Goal: Task Accomplishment & Management: Manage account settings

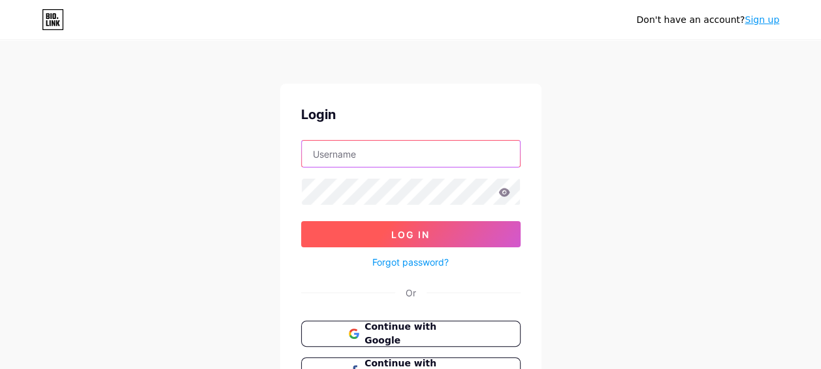
type input "[EMAIL_ADDRESS][DOMAIN_NAME]"
click at [433, 235] on button "Log In" at bounding box center [411, 234] width 220 height 26
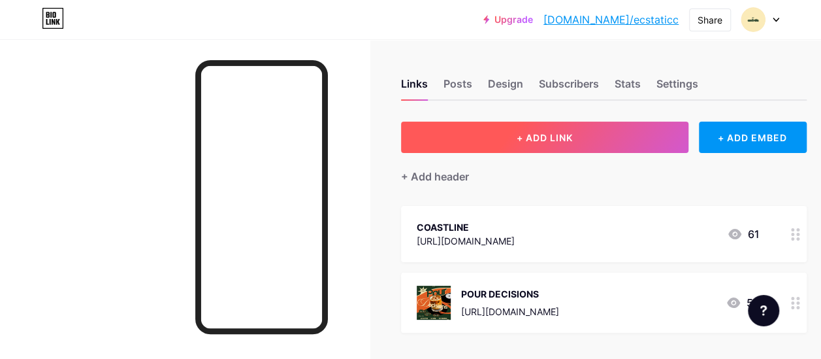
click at [598, 142] on button "+ ADD LINK" at bounding box center [545, 137] width 288 height 31
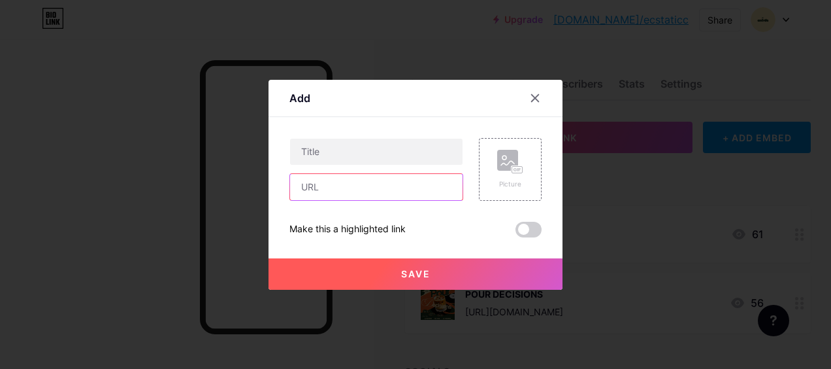
click at [396, 193] on input "text" at bounding box center [376, 187] width 173 height 26
paste input "[URL][DOMAIN_NAME]"
type input "[URL][DOMAIN_NAME]"
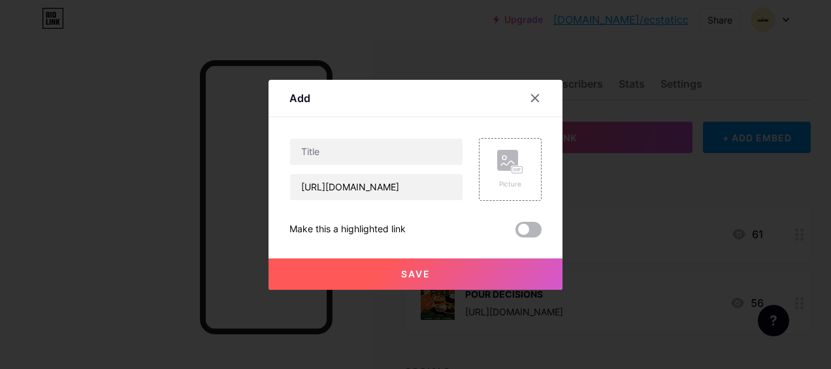
scroll to position [0, 0]
click at [532, 227] on span at bounding box center [529, 230] width 26 height 16
click at [516, 233] on input "checkbox" at bounding box center [516, 233] width 0 height 0
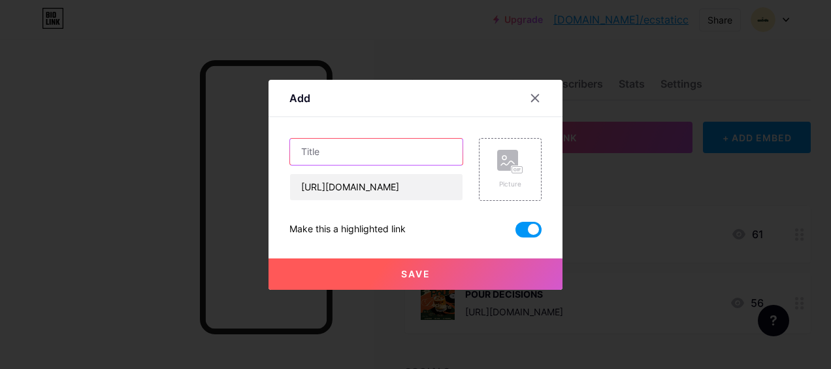
click at [414, 152] on input "text" at bounding box center [376, 152] width 173 height 26
type input "COSA NOSTRA: NIGHT OF THE DEAD"
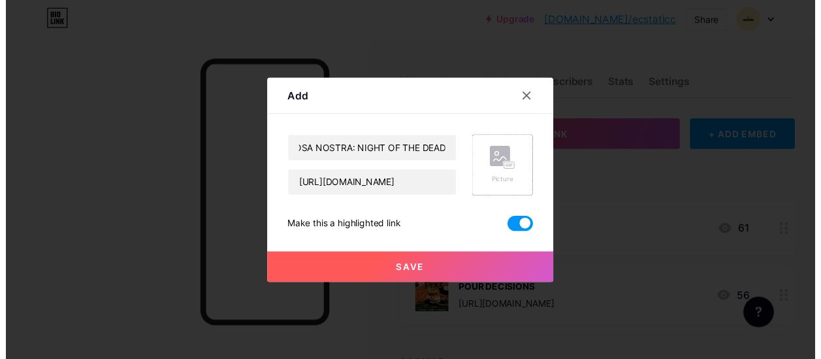
scroll to position [0, 0]
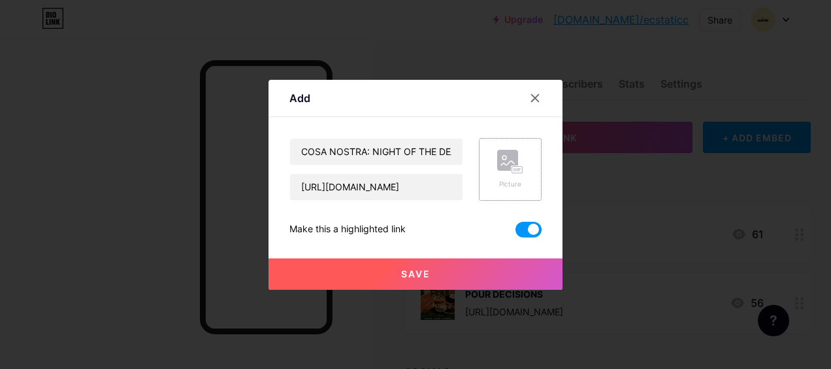
click at [519, 175] on div "Picture" at bounding box center [510, 169] width 26 height 39
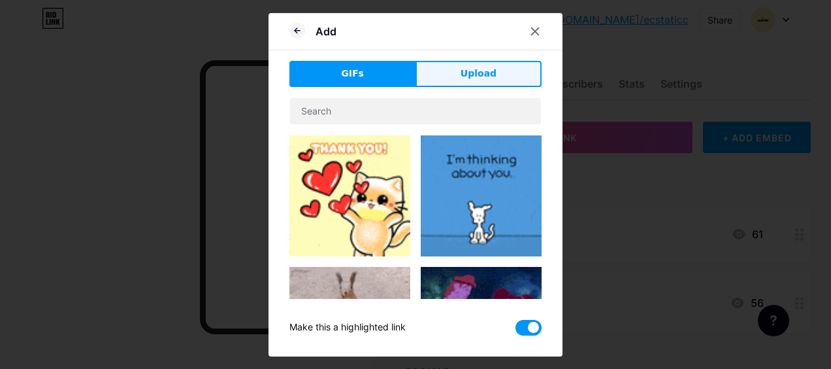
click at [482, 68] on span "Upload" at bounding box center [479, 74] width 36 height 14
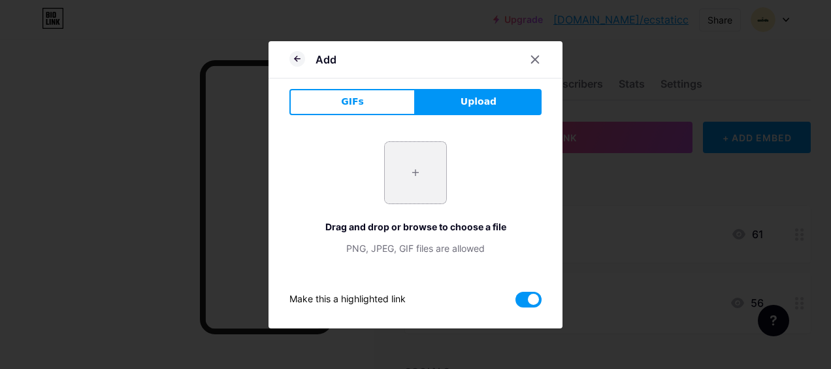
click at [420, 176] on input "file" at bounding box center [415, 172] width 61 height 61
type input "C:\fakepath\cosa nostra main pub.jpg"
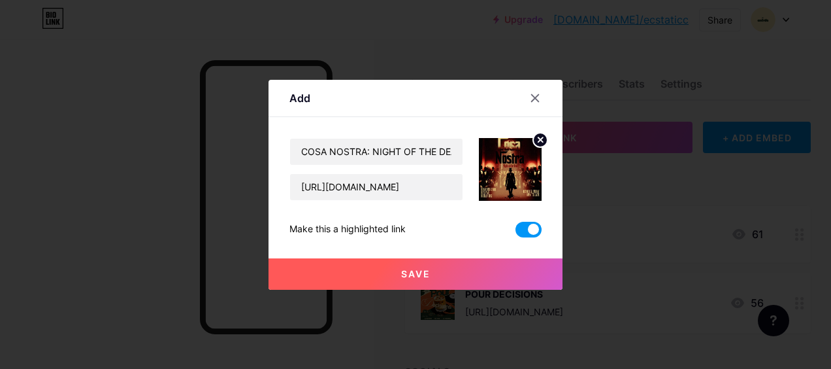
click at [417, 270] on span "Save" at bounding box center [415, 273] width 29 height 11
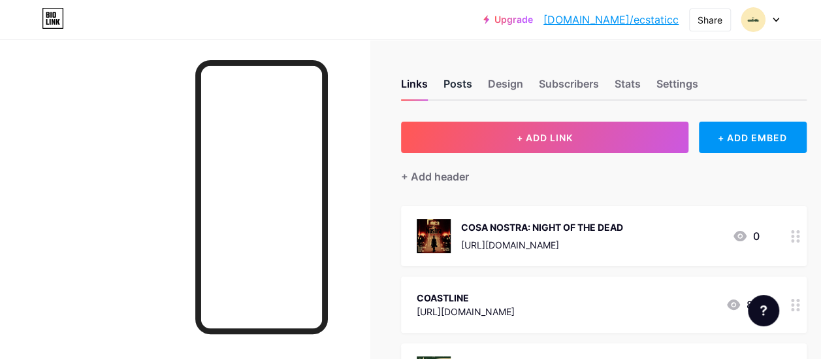
click at [457, 82] on div "Posts" at bounding box center [458, 88] width 29 height 24
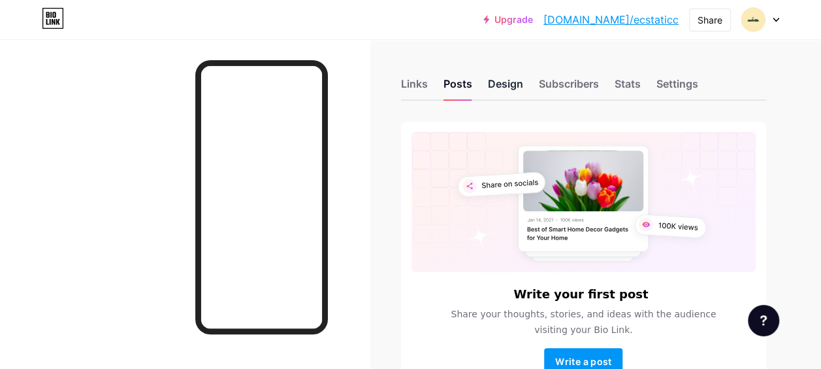
click at [509, 85] on div "Design" at bounding box center [505, 88] width 35 height 24
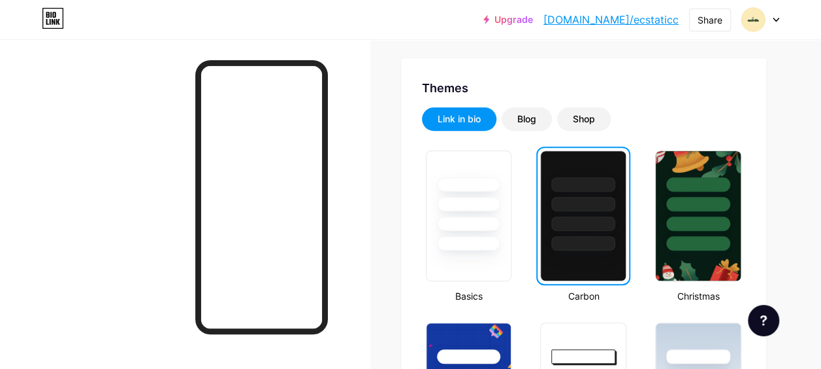
scroll to position [242, 0]
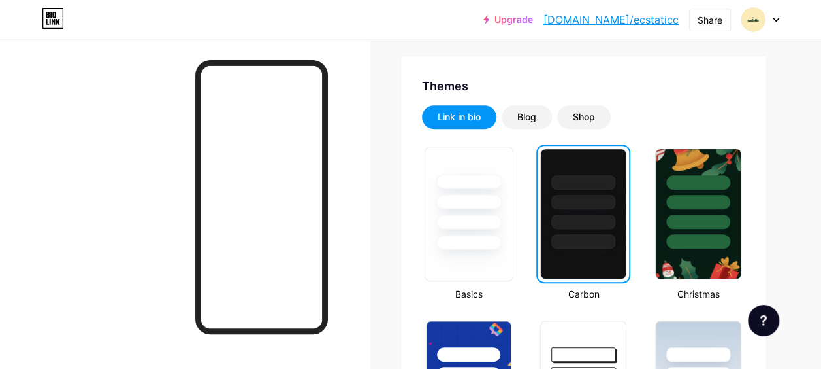
click at [484, 244] on div at bounding box center [469, 242] width 66 height 15
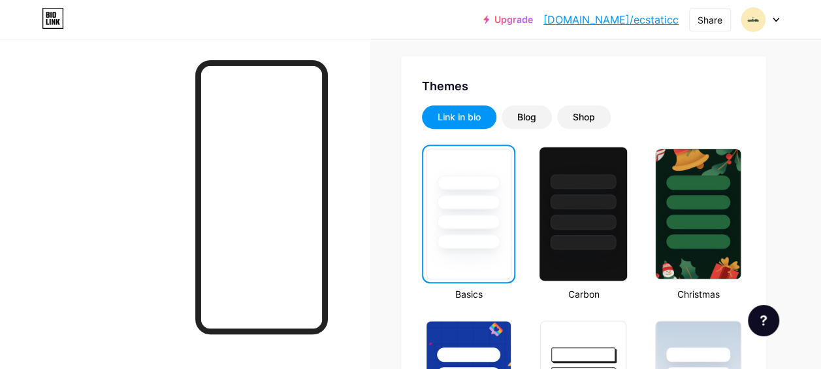
click at [574, 241] on div at bounding box center [584, 242] width 66 height 15
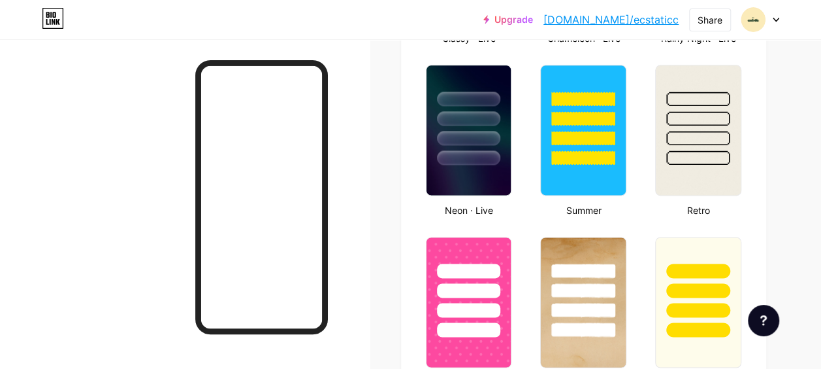
scroll to position [842, 0]
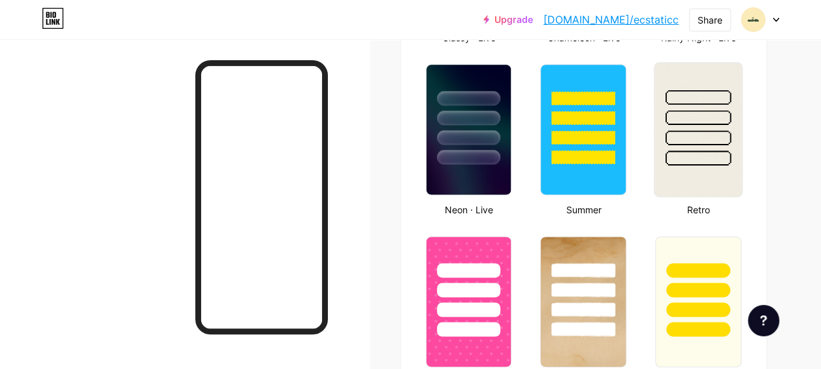
click at [694, 159] on div at bounding box center [699, 157] width 66 height 15
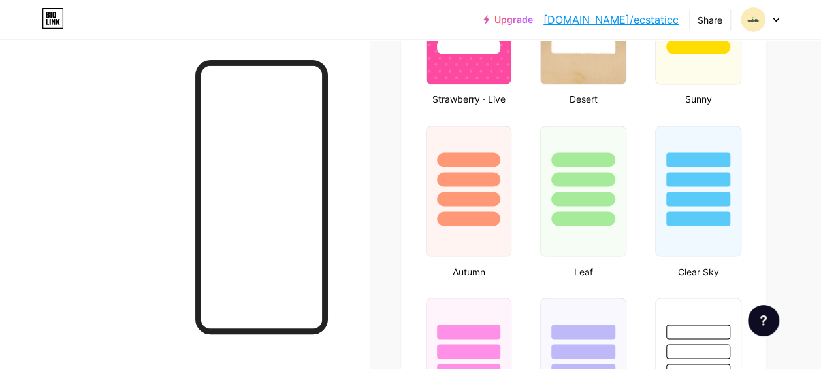
scroll to position [1123, 0]
click at [478, 213] on div at bounding box center [469, 219] width 66 height 15
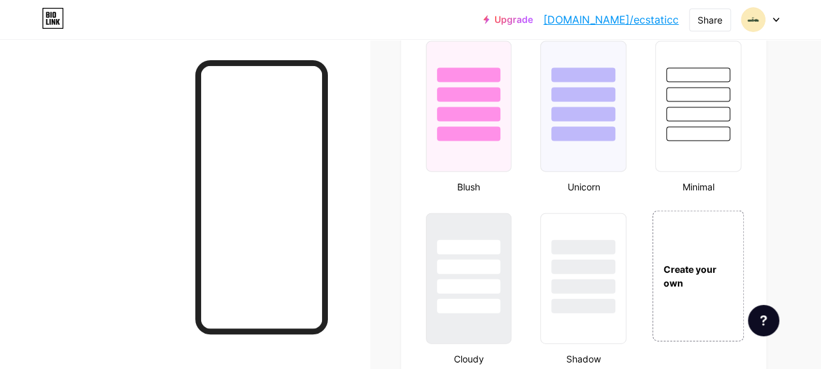
scroll to position [1377, 0]
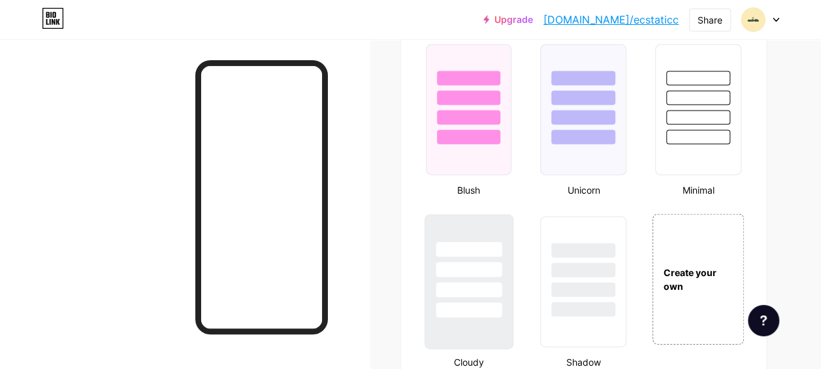
click at [483, 290] on div at bounding box center [469, 289] width 66 height 15
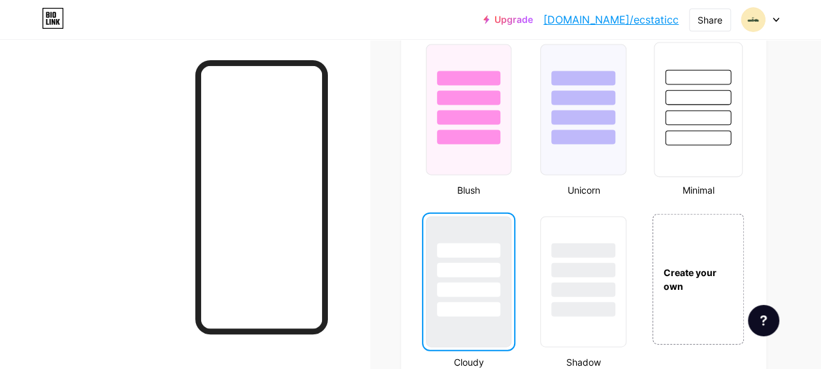
click at [685, 131] on div at bounding box center [699, 138] width 66 height 15
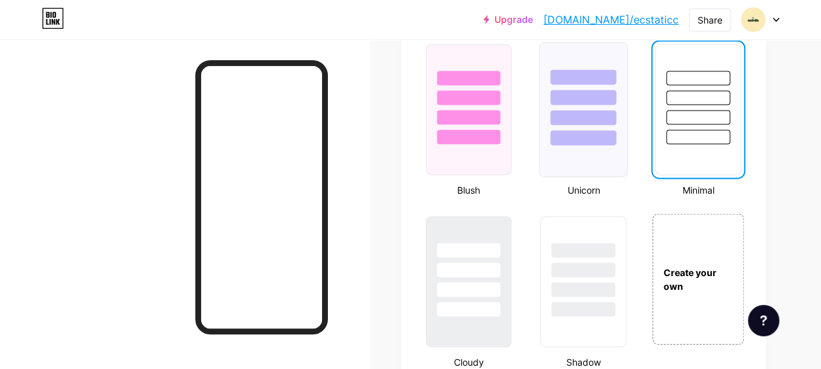
click at [565, 114] on div at bounding box center [584, 117] width 66 height 15
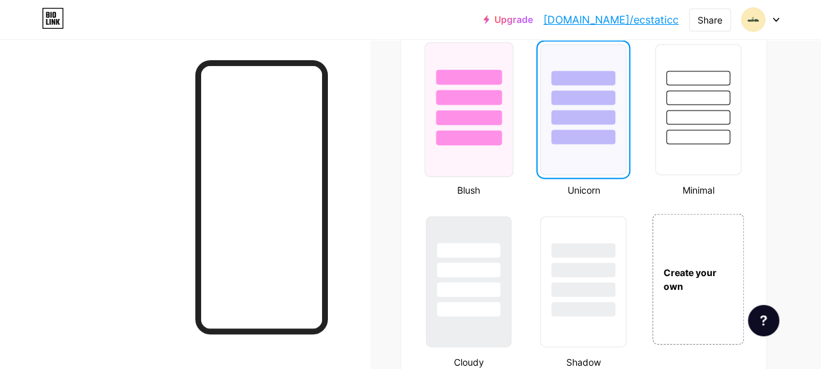
click at [463, 122] on div at bounding box center [469, 117] width 66 height 15
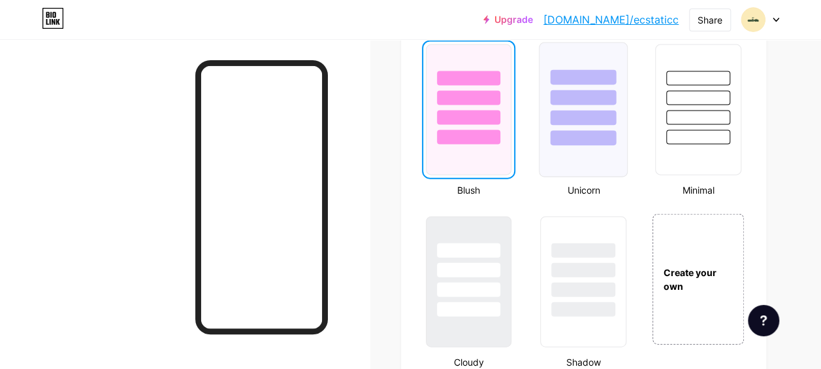
click at [576, 139] on div at bounding box center [584, 138] width 66 height 15
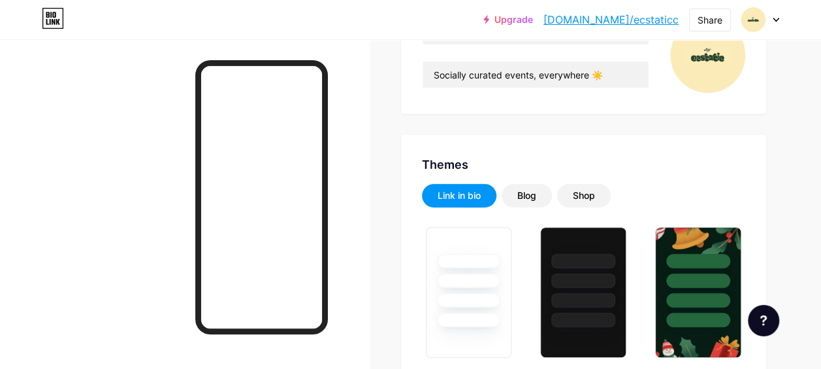
scroll to position [180, 0]
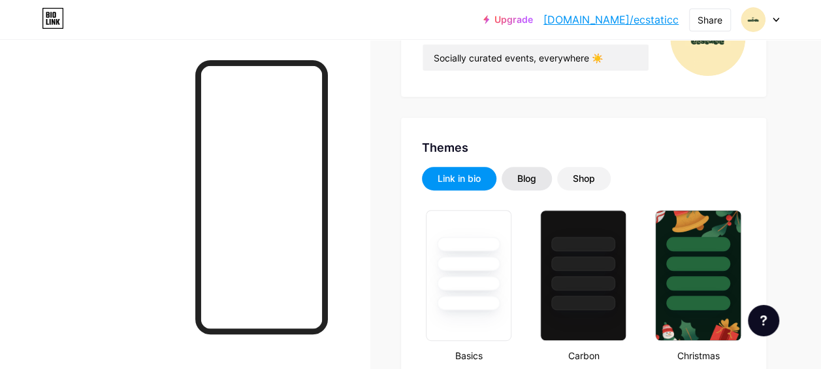
click at [536, 176] on div "Blog" at bounding box center [527, 178] width 19 height 13
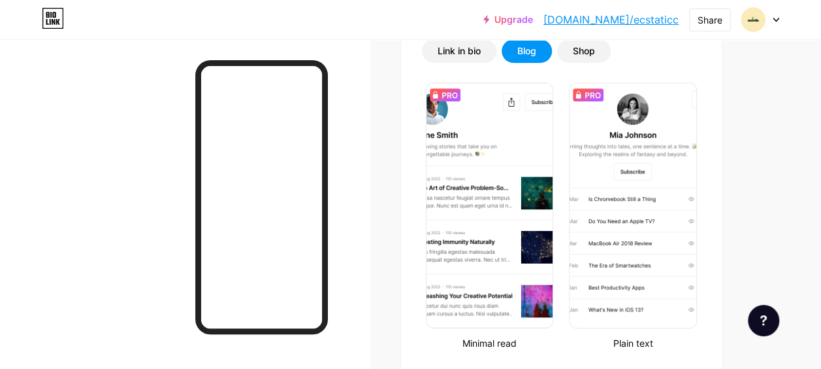
scroll to position [0, 0]
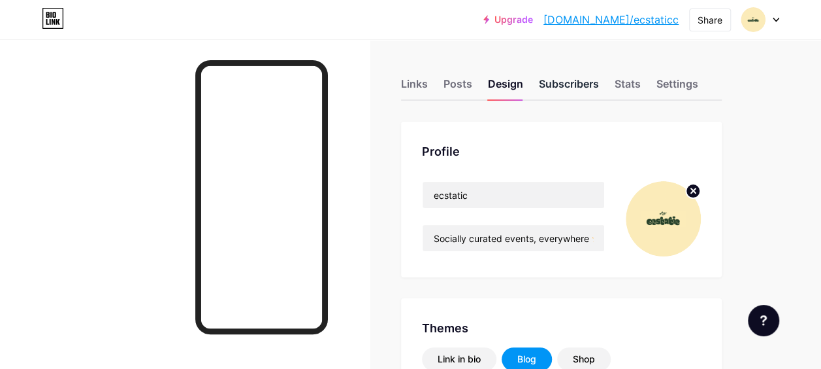
click at [575, 77] on div "Subscribers" at bounding box center [569, 88] width 60 height 24
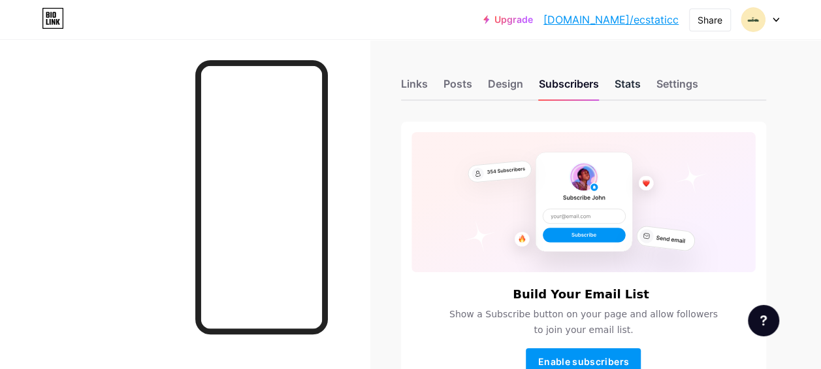
click at [630, 86] on div "Stats" at bounding box center [628, 88] width 26 height 24
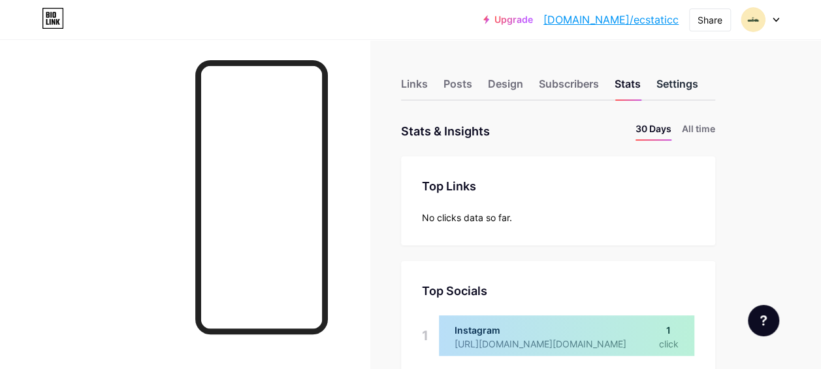
click at [681, 87] on div "Settings" at bounding box center [678, 88] width 42 height 24
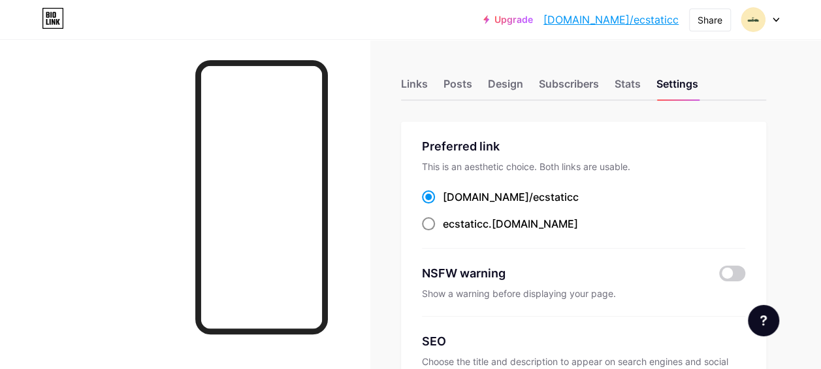
click at [431, 221] on span at bounding box center [428, 223] width 13 height 13
click at [443, 231] on input "ecstaticc .[DOMAIN_NAME]" at bounding box center [447, 235] width 8 height 8
radio input "true"
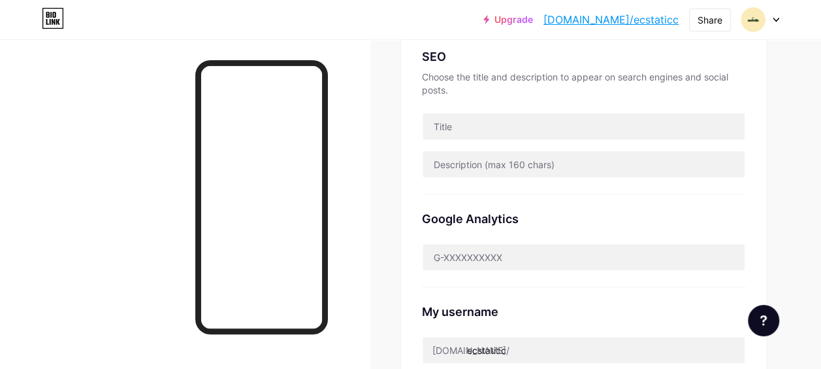
scroll to position [286, 0]
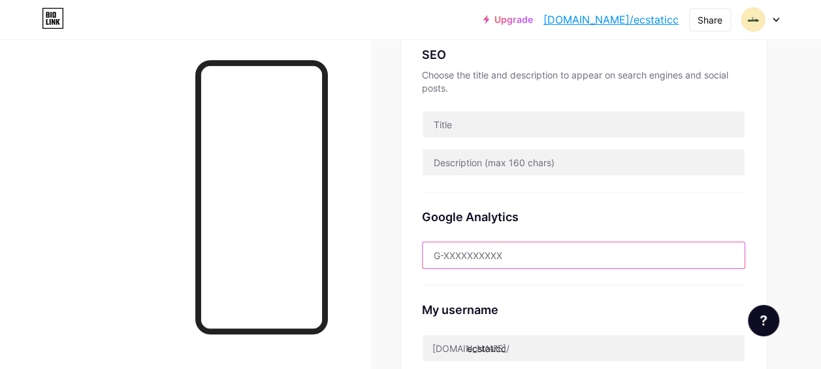
click at [600, 254] on input "text" at bounding box center [584, 255] width 322 height 26
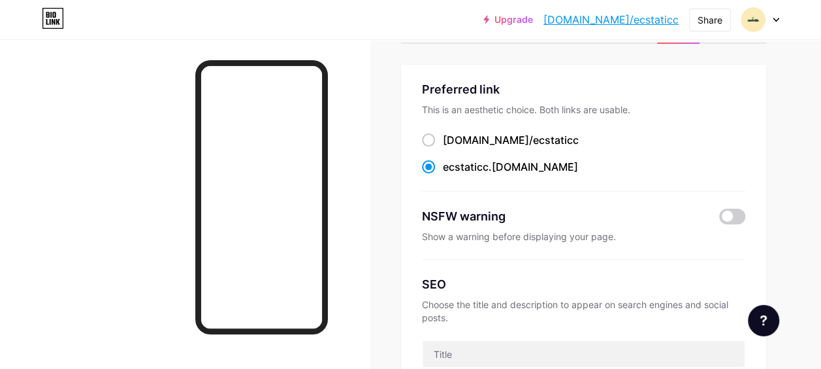
scroll to position [0, 0]
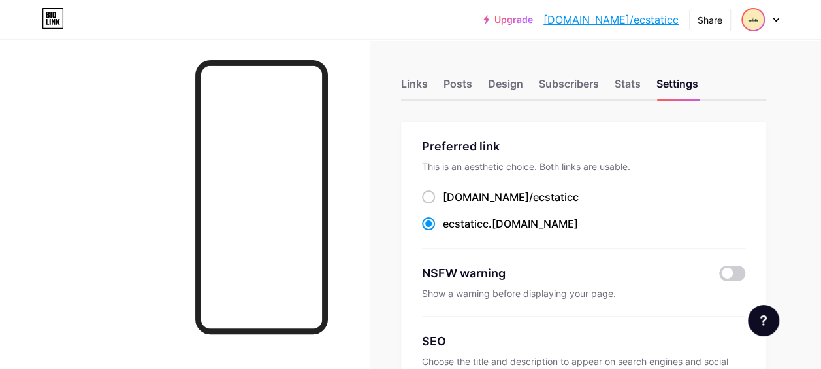
click at [759, 20] on img at bounding box center [753, 19] width 21 height 21
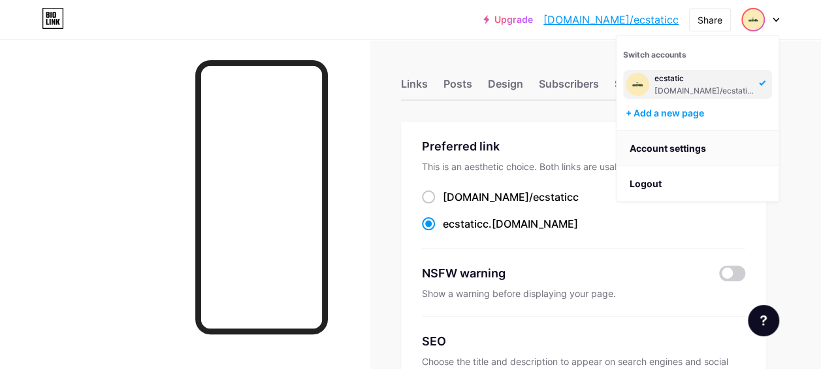
click at [672, 145] on link "Account settings" at bounding box center [698, 148] width 162 height 35
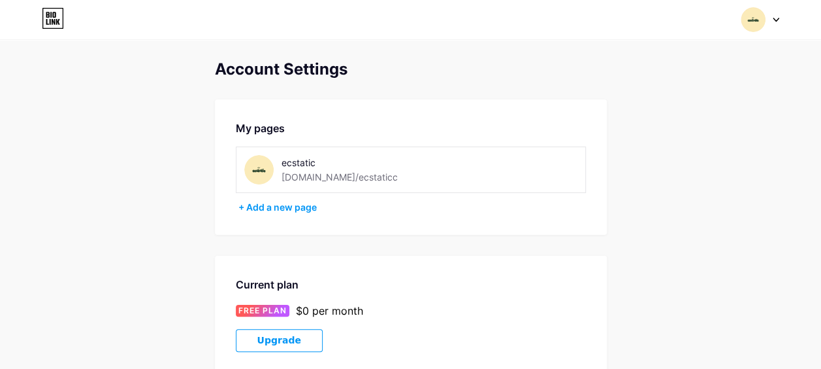
click at [753, 19] on img at bounding box center [753, 19] width 25 height 25
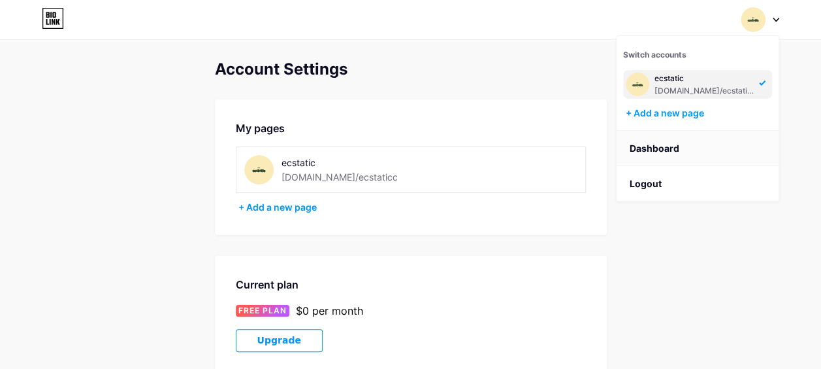
click at [678, 146] on link "Dashboard" at bounding box center [698, 148] width 162 height 35
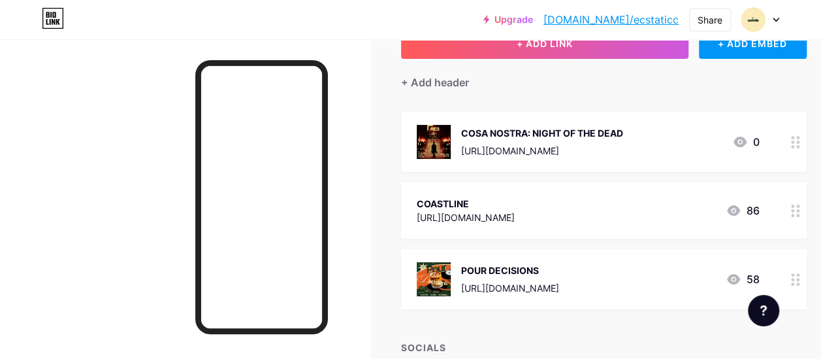
scroll to position [91, 0]
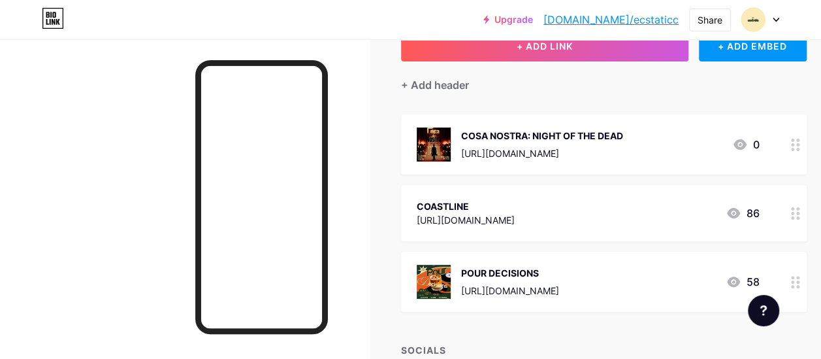
click at [800, 216] on icon at bounding box center [795, 213] width 9 height 12
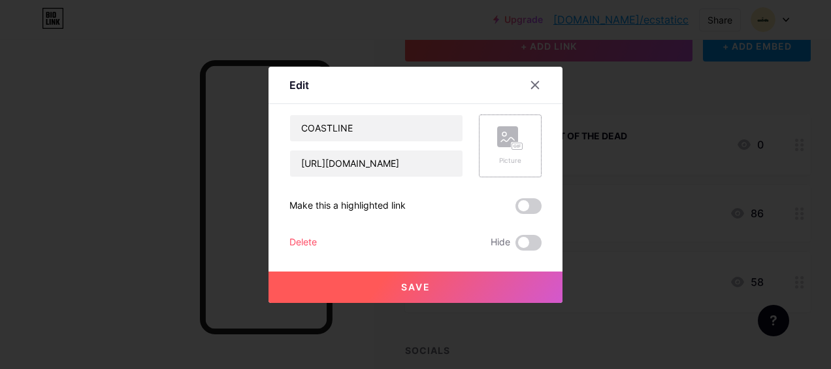
click at [502, 151] on div "Picture" at bounding box center [510, 145] width 26 height 39
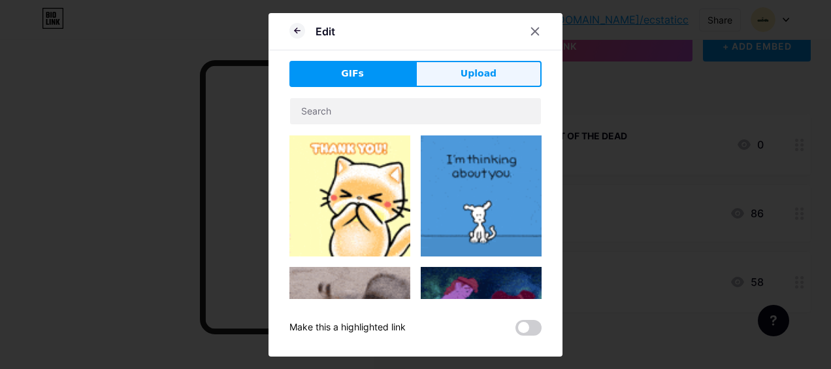
click at [482, 72] on span "Upload" at bounding box center [479, 74] width 36 height 14
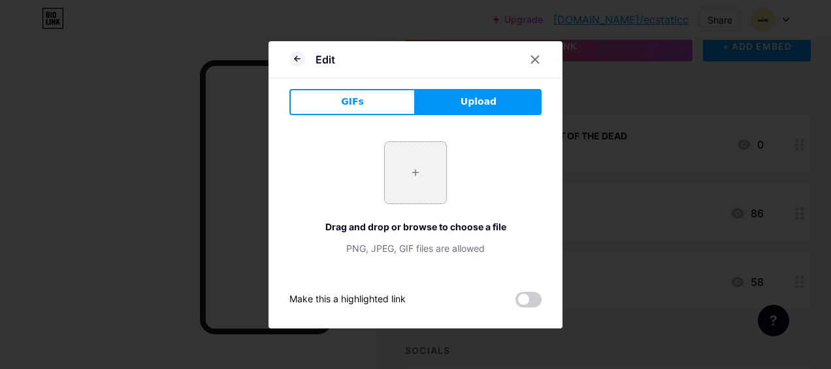
click at [409, 189] on input "file" at bounding box center [415, 172] width 61 height 61
type input "C:\fakepath\IMG_6232.jpg"
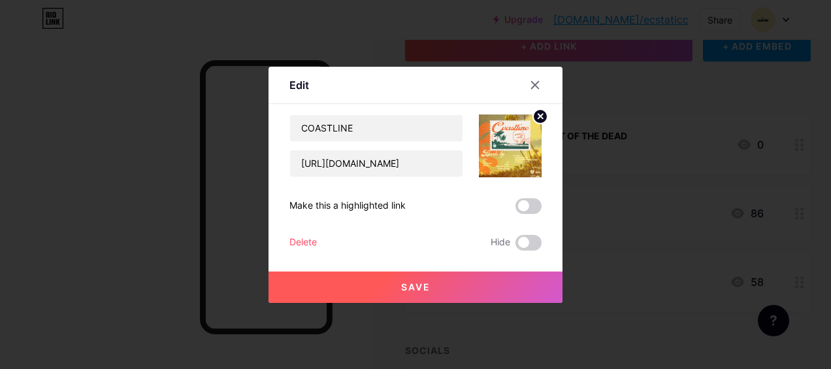
click at [426, 288] on span "Save" at bounding box center [415, 286] width 29 height 11
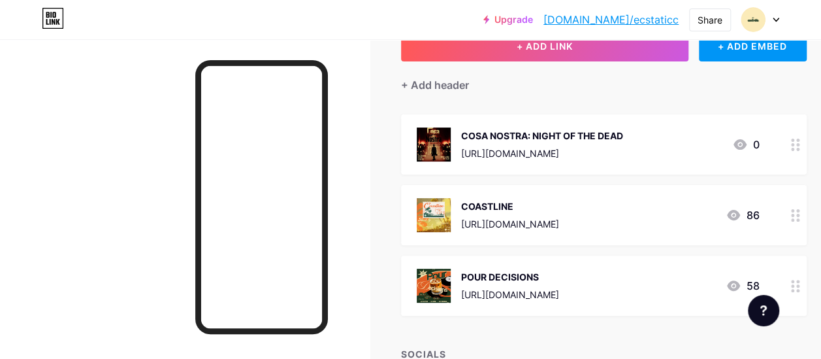
click at [97, 206] on div at bounding box center [185, 218] width 370 height 359
drag, startPoint x: 348, startPoint y: 156, endPoint x: 356, endPoint y: 186, distance: 31.2
click at [356, 186] on div at bounding box center [185, 218] width 370 height 359
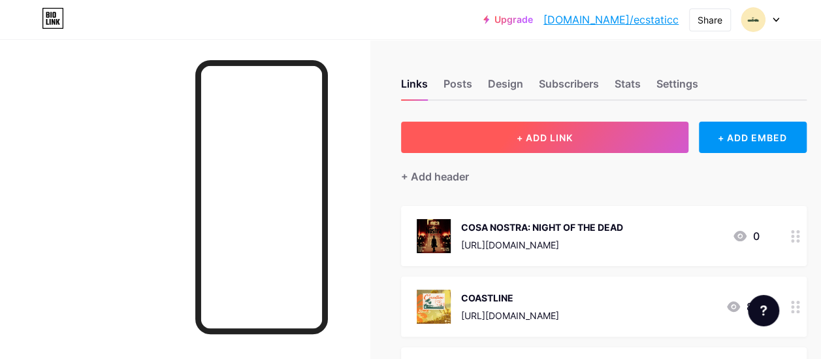
scroll to position [239, 0]
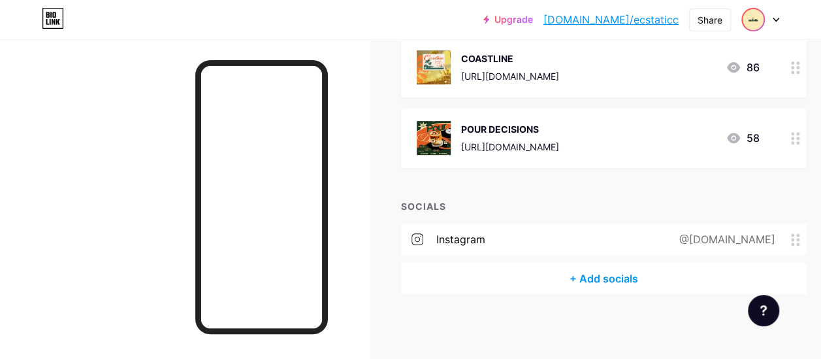
click at [753, 22] on img at bounding box center [753, 19] width 21 height 21
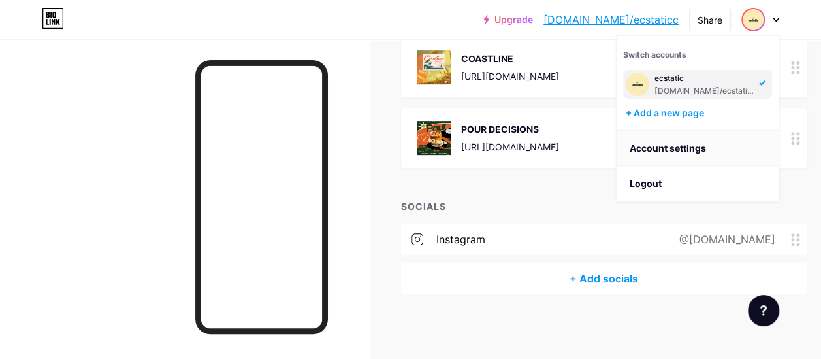
click at [703, 141] on link "Account settings" at bounding box center [698, 148] width 162 height 35
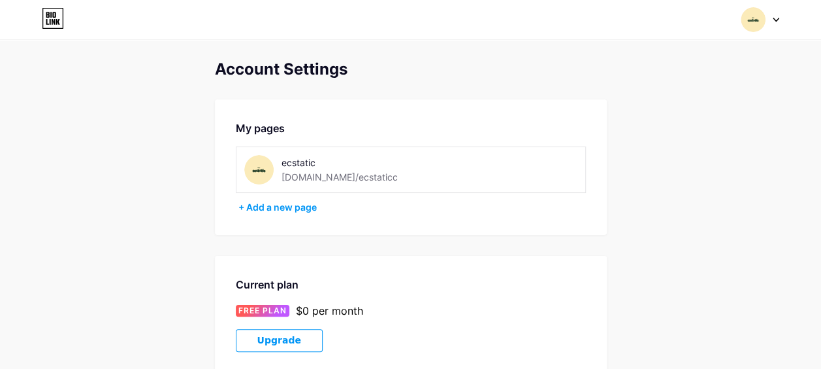
click at [759, 20] on img at bounding box center [753, 19] width 25 height 25
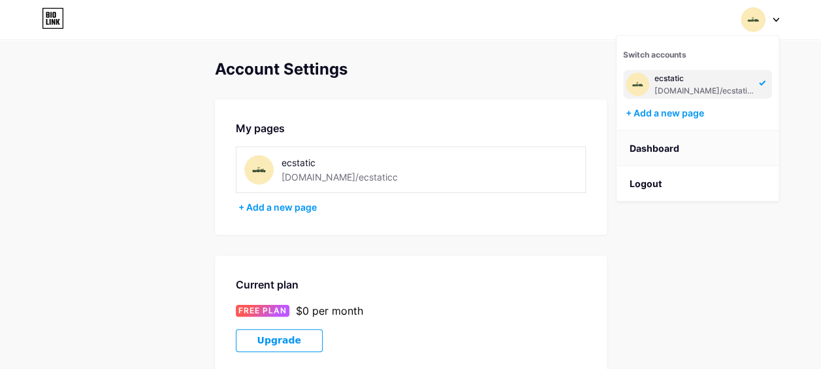
click at [652, 148] on link "Dashboard" at bounding box center [698, 148] width 162 height 35
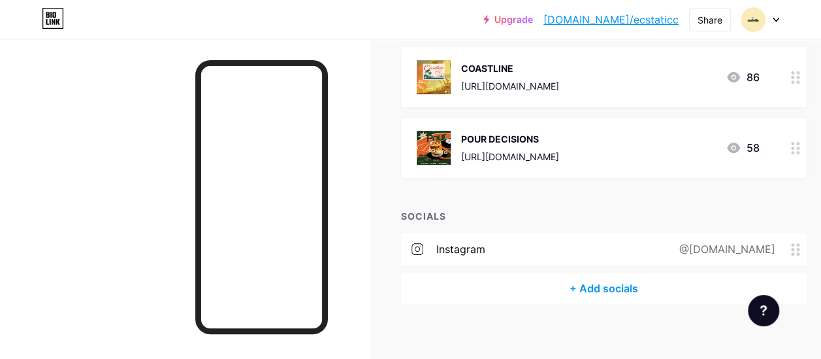
scroll to position [239, 0]
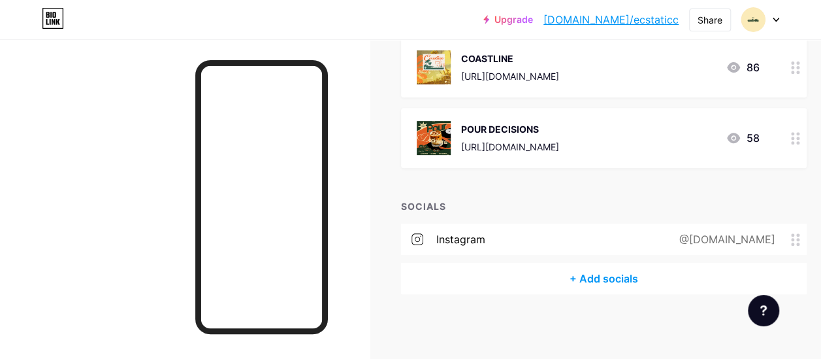
click at [610, 276] on div "+ Add socials" at bounding box center [604, 278] width 406 height 31
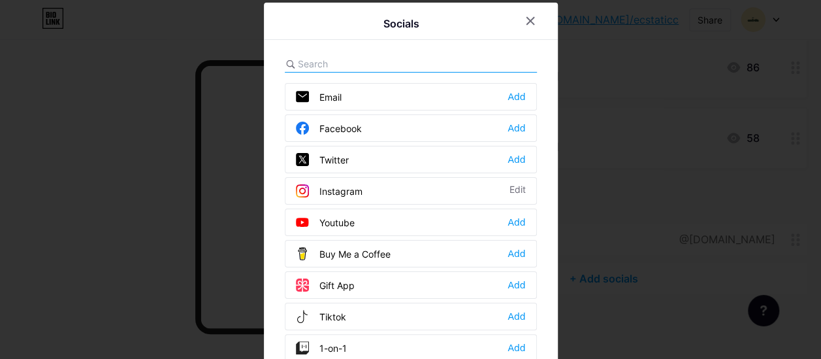
scroll to position [229, 0]
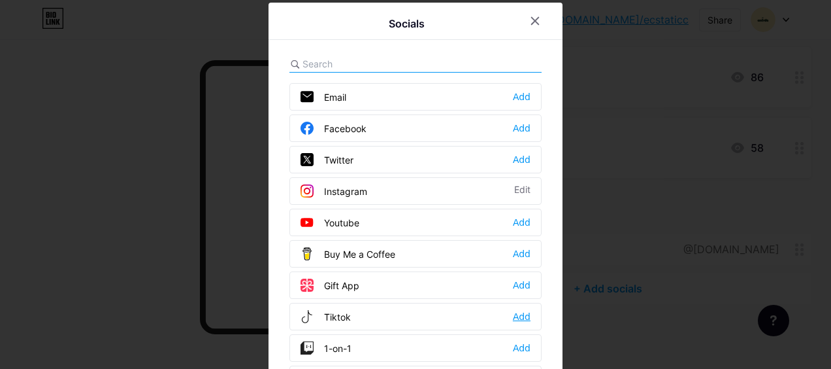
click at [516, 310] on div "Add" at bounding box center [522, 316] width 18 height 13
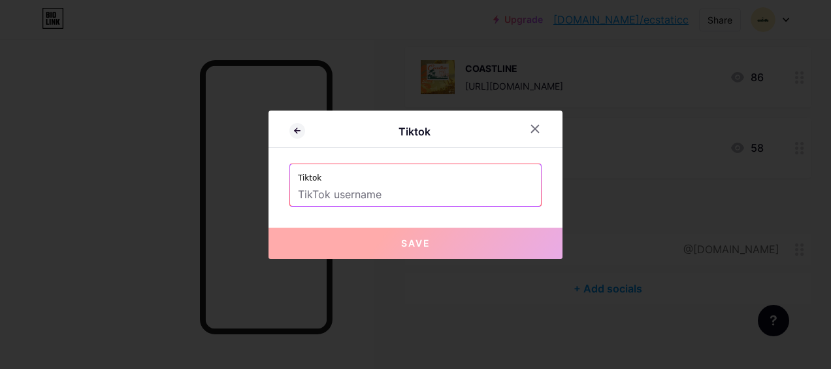
click at [453, 189] on input "text" at bounding box center [415, 195] width 235 height 22
type input "E"
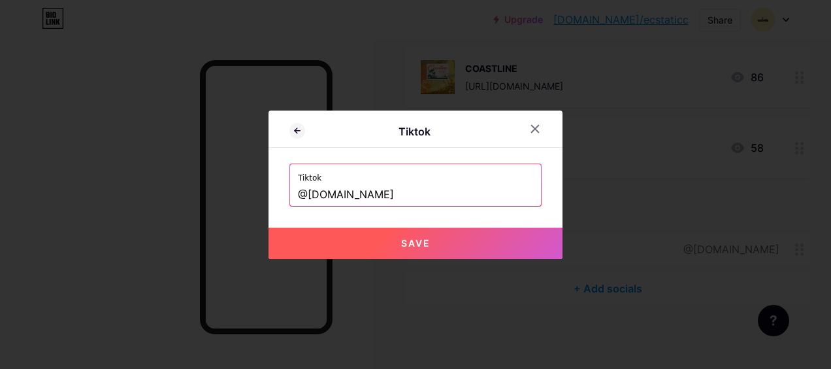
click at [430, 246] on span "Save" at bounding box center [415, 242] width 29 height 11
type input "[URL][EMAIL_ADDRESS][DOMAIN_NAME][DOMAIN_NAME]"
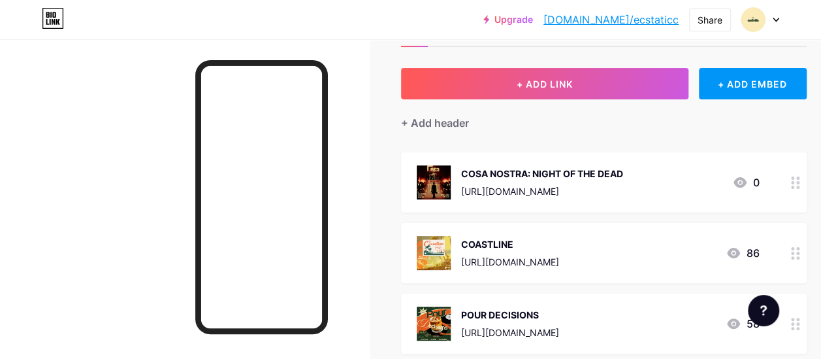
scroll to position [278, 0]
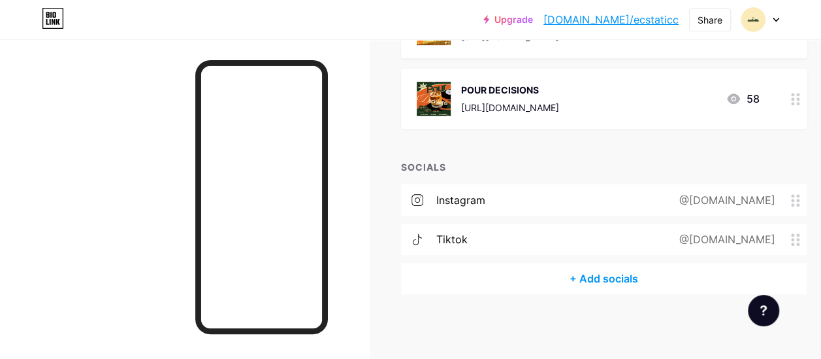
click at [595, 274] on div "+ Add socials" at bounding box center [604, 278] width 406 height 31
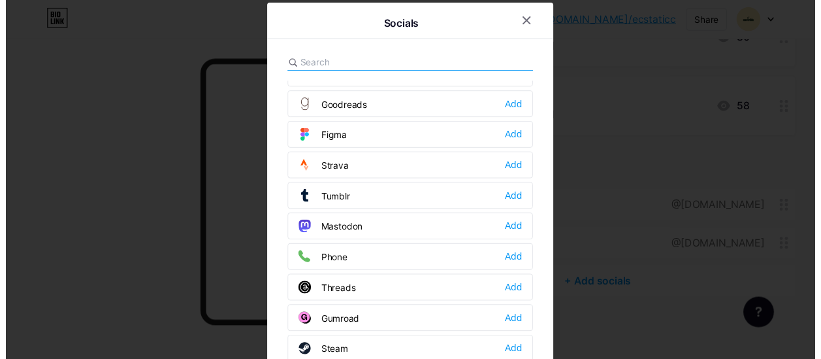
scroll to position [1151, 0]
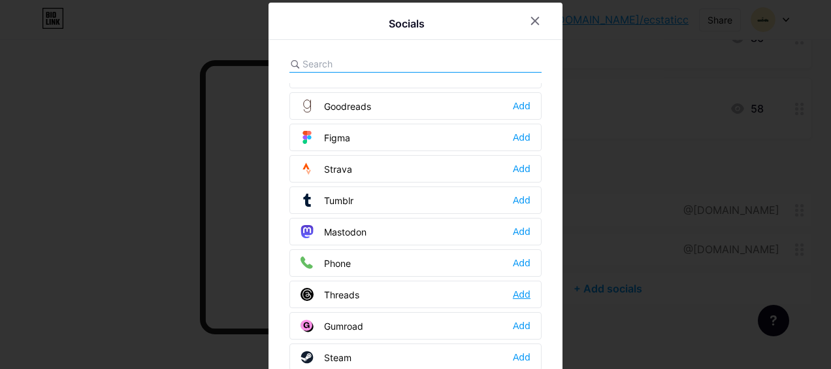
click at [516, 288] on div "Add" at bounding box center [522, 294] width 18 height 13
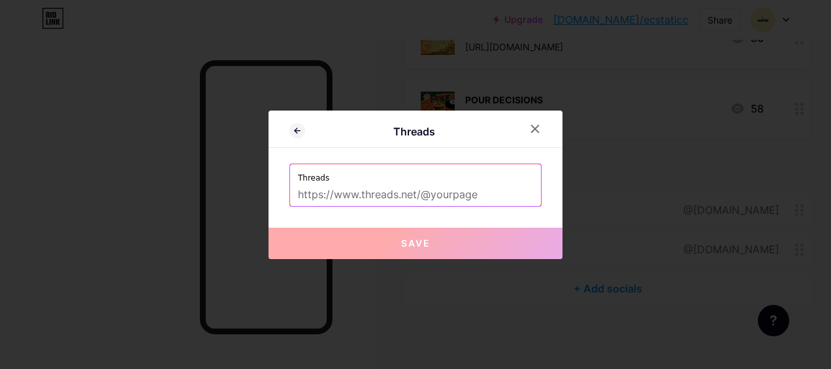
click at [456, 197] on input "text" at bounding box center [415, 195] width 235 height 22
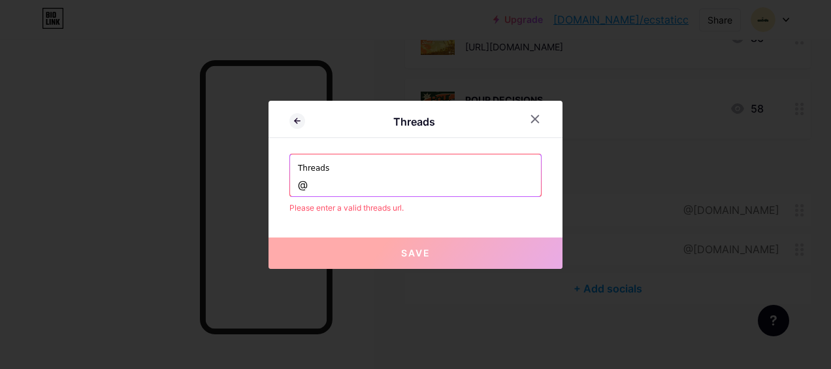
type input "@[DOMAIN_NAME]"
click at [390, 183] on input "@[DOMAIN_NAME]" at bounding box center [415, 185] width 235 height 22
type input "@"
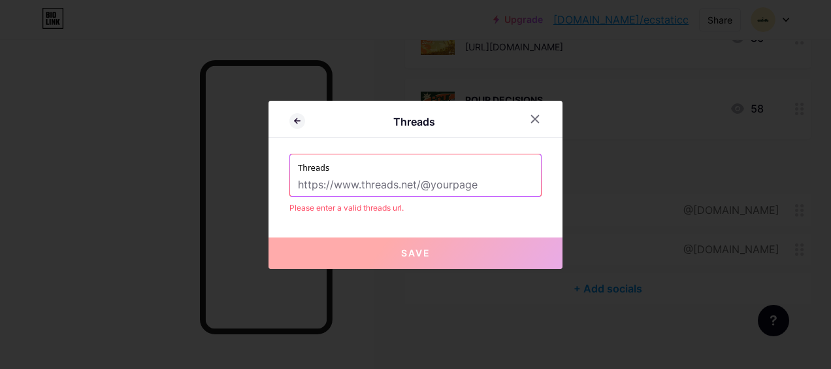
type input "h"
click at [390, 183] on input "text" at bounding box center [415, 185] width 235 height 22
type input "h"
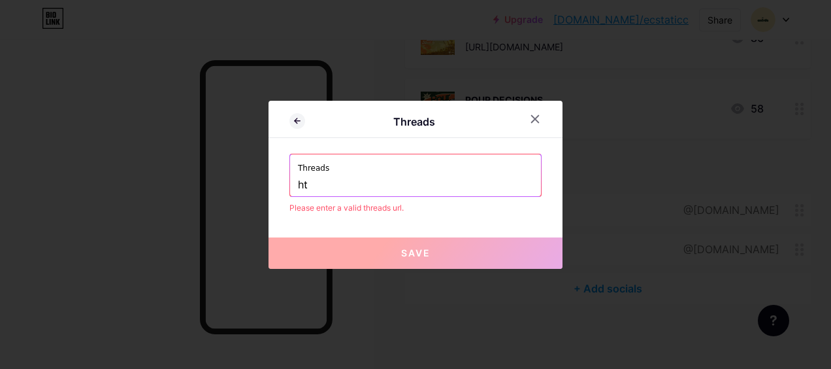
type input "h"
type input "[URL][EMAIL_ADDRESS][DOMAIN_NAME][DOMAIN_NAME]"
click at [506, 186] on input "[URL][EMAIL_ADDRESS][DOMAIN_NAME][DOMAIN_NAME]" at bounding box center [415, 185] width 235 height 22
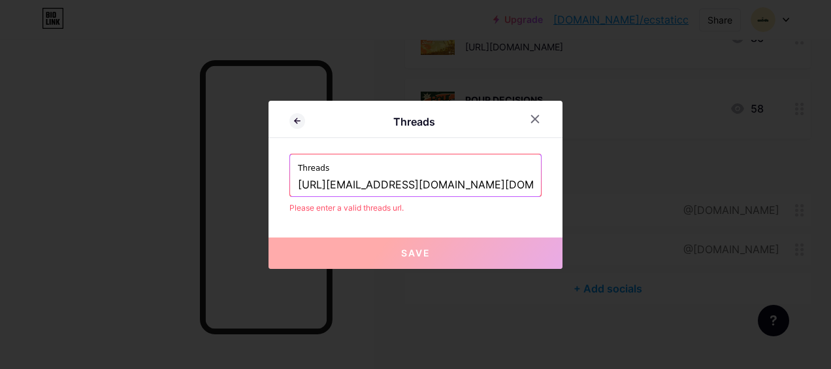
click at [506, 186] on input "[URL][EMAIL_ADDRESS][DOMAIN_NAME][DOMAIN_NAME]" at bounding box center [415, 185] width 235 height 22
drag, startPoint x: 506, startPoint y: 186, endPoint x: 282, endPoint y: 188, distance: 224.8
click at [282, 188] on div "Threads Threads [URL][EMAIL_ADDRESS][DOMAIN_NAME][DOMAIN_NAME] Please enter a v…" at bounding box center [416, 185] width 294 height 168
paste input "[URL][EMAIL_ADDRESS][DOMAIN_NAME][DOMAIN_NAME]"
click at [423, 183] on input "[URL][EMAIL_ADDRESS][DOMAIN_NAME][DOMAIN_NAME]" at bounding box center [415, 185] width 235 height 22
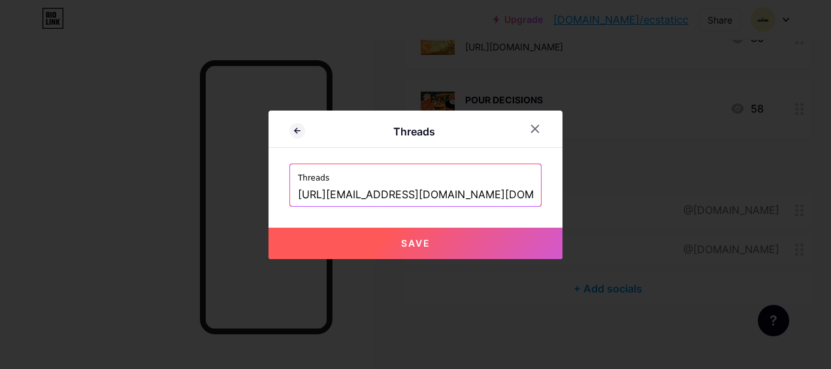
type input "[URL][EMAIL_ADDRESS][DOMAIN_NAME][DOMAIN_NAME]"
click at [440, 242] on button "Save" at bounding box center [416, 242] width 294 height 31
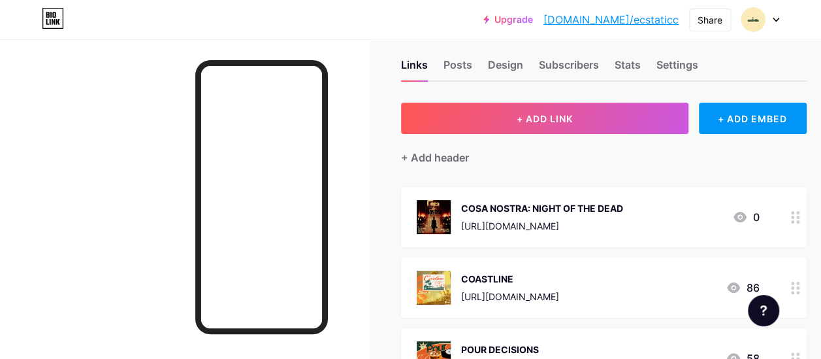
scroll to position [0, 0]
